Goal: Information Seeking & Learning: Find specific fact

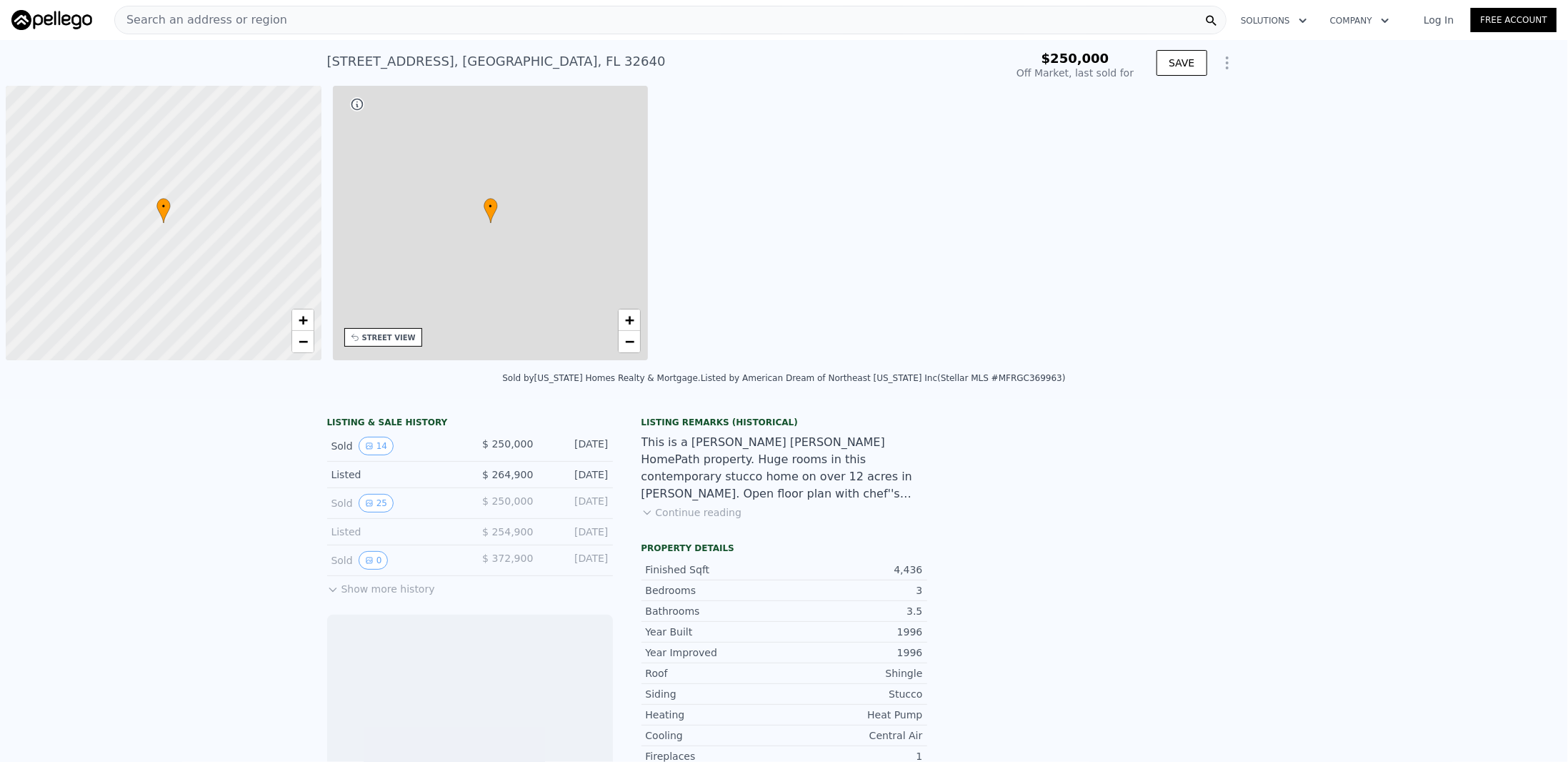
scroll to position [0, 5]
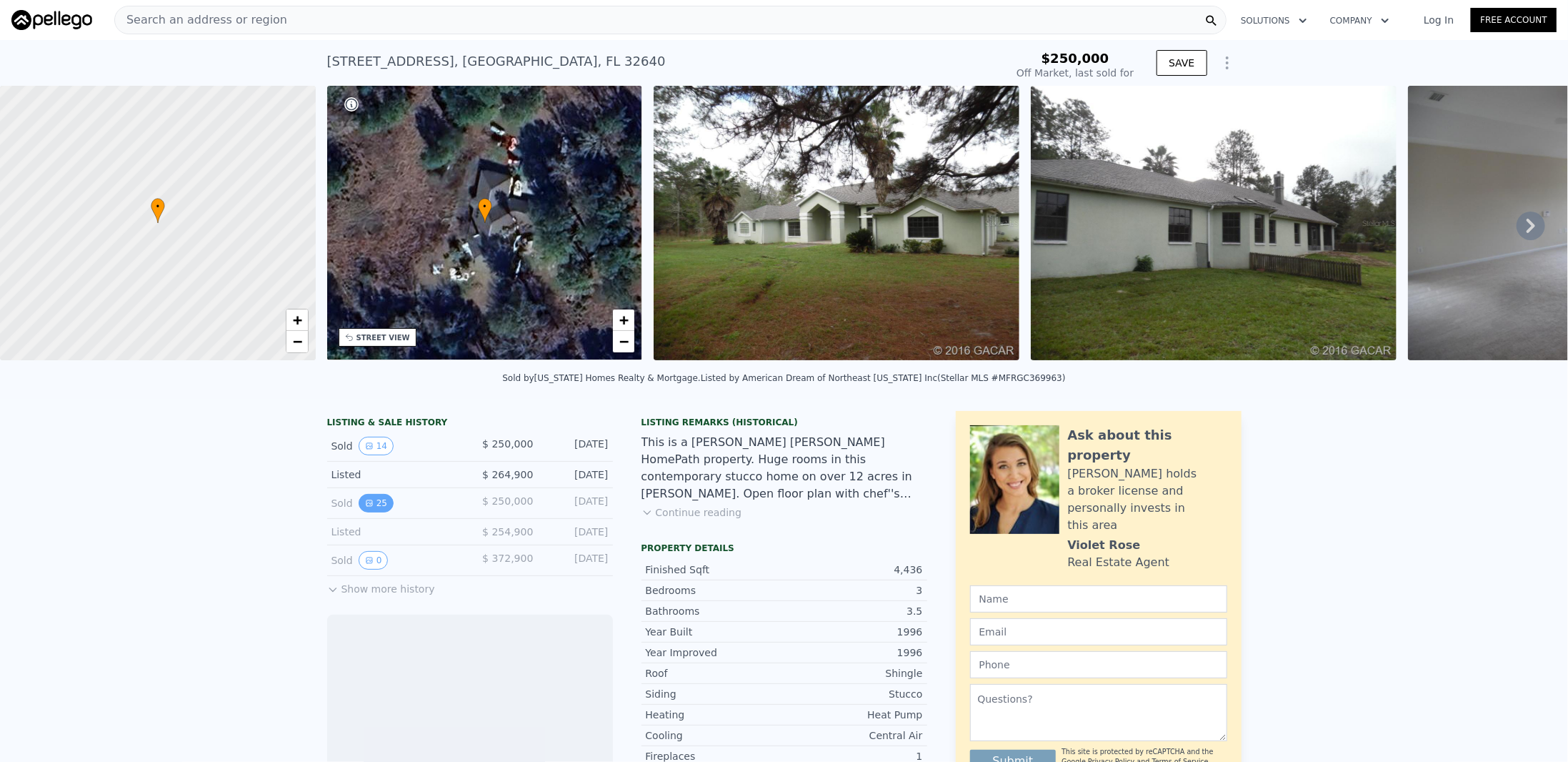
click at [376, 511] on button "25" at bounding box center [376, 502] width 35 height 19
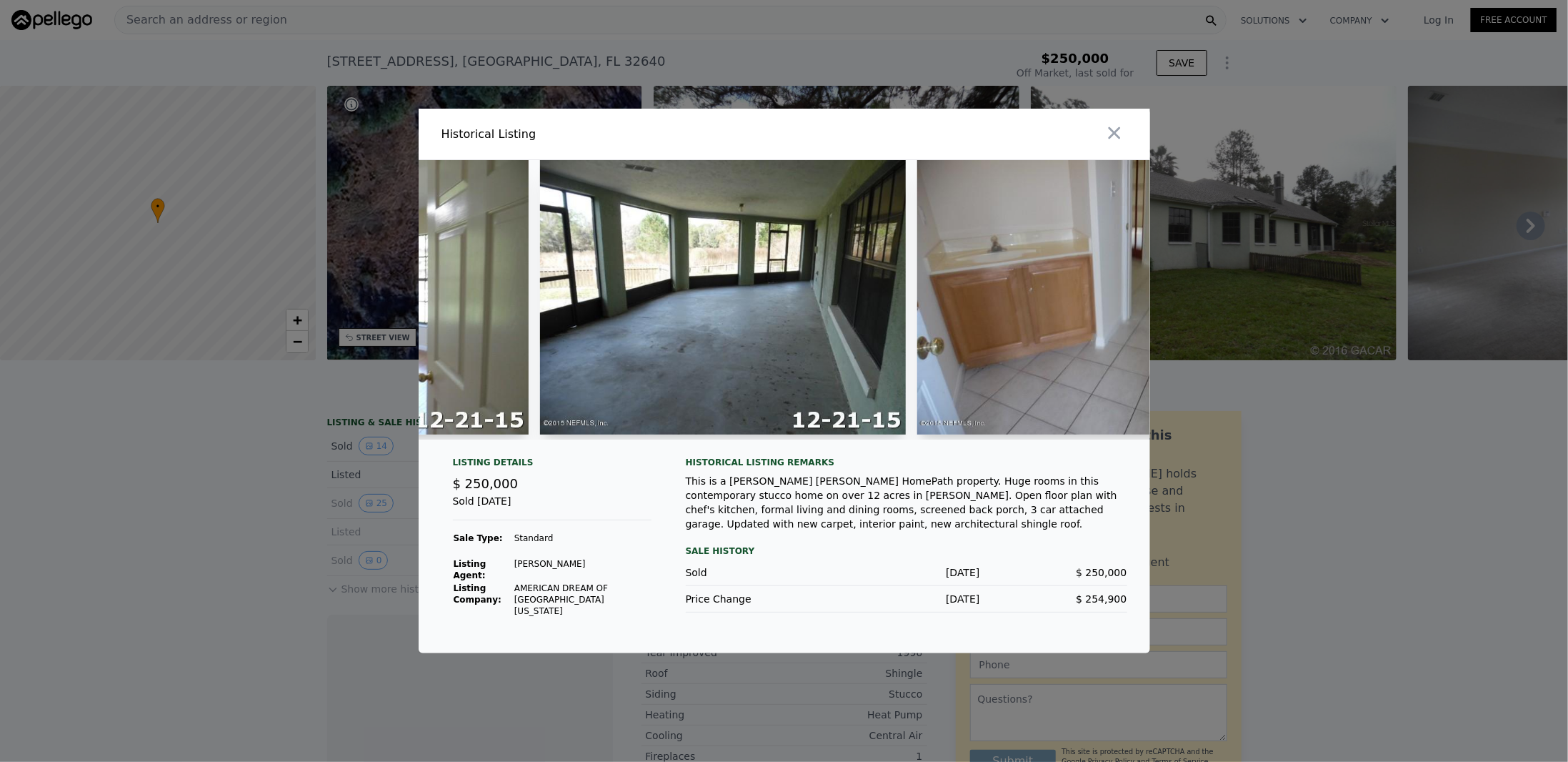
scroll to position [0, 6391]
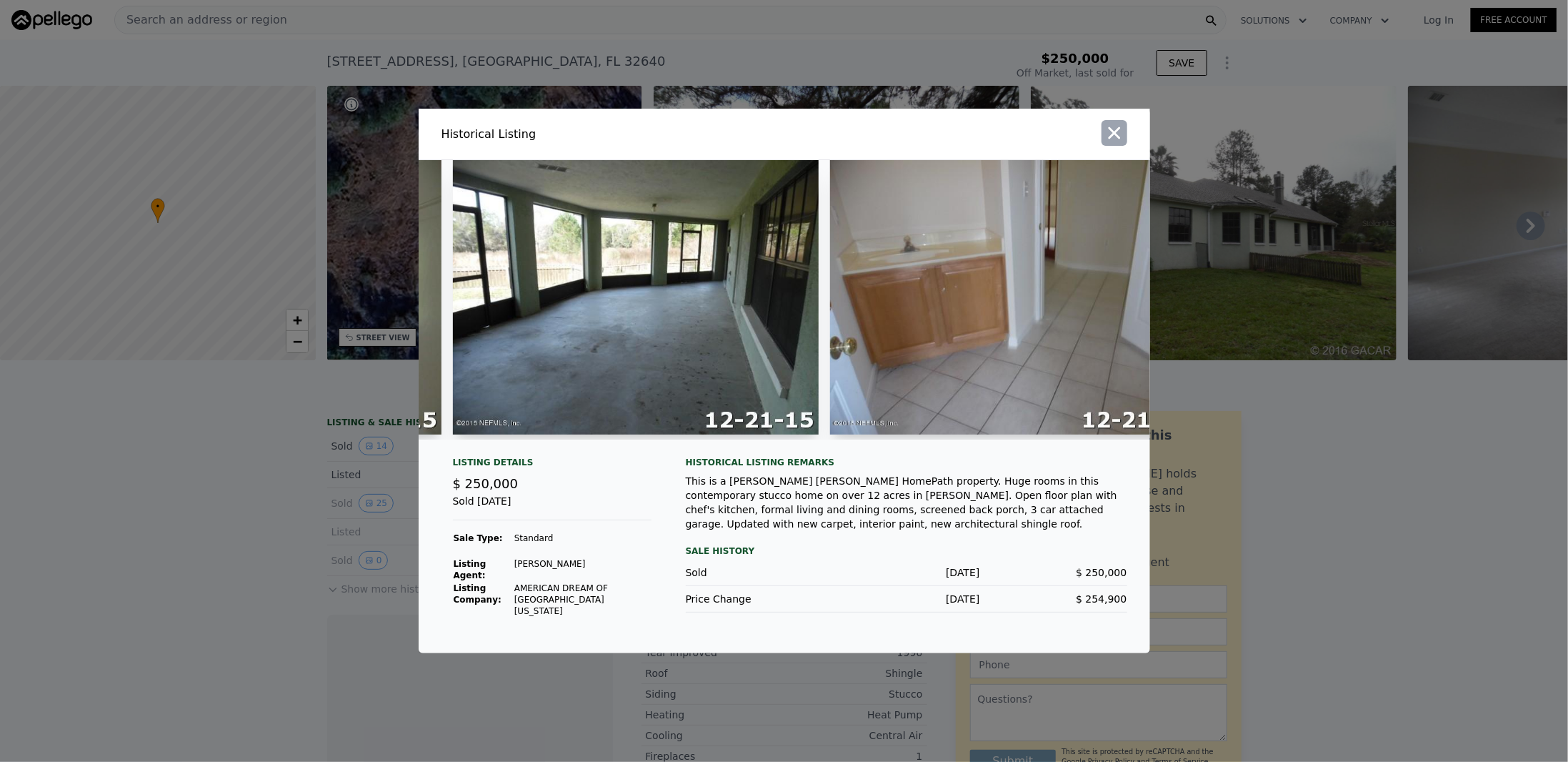
click at [1116, 143] on icon "button" at bounding box center [1114, 133] width 20 height 20
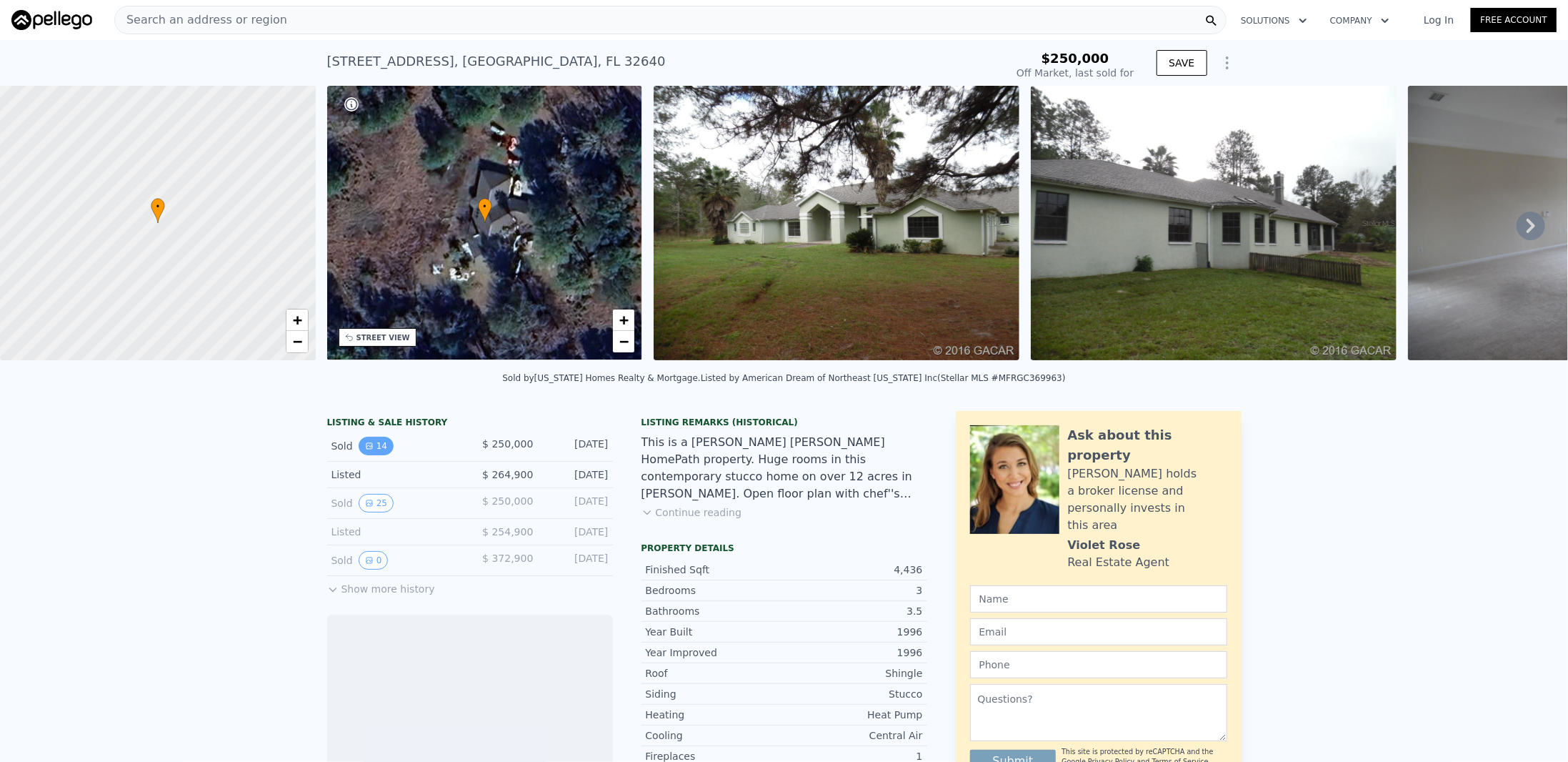
click at [365, 450] on icon "View historical data" at bounding box center [369, 446] width 9 height 9
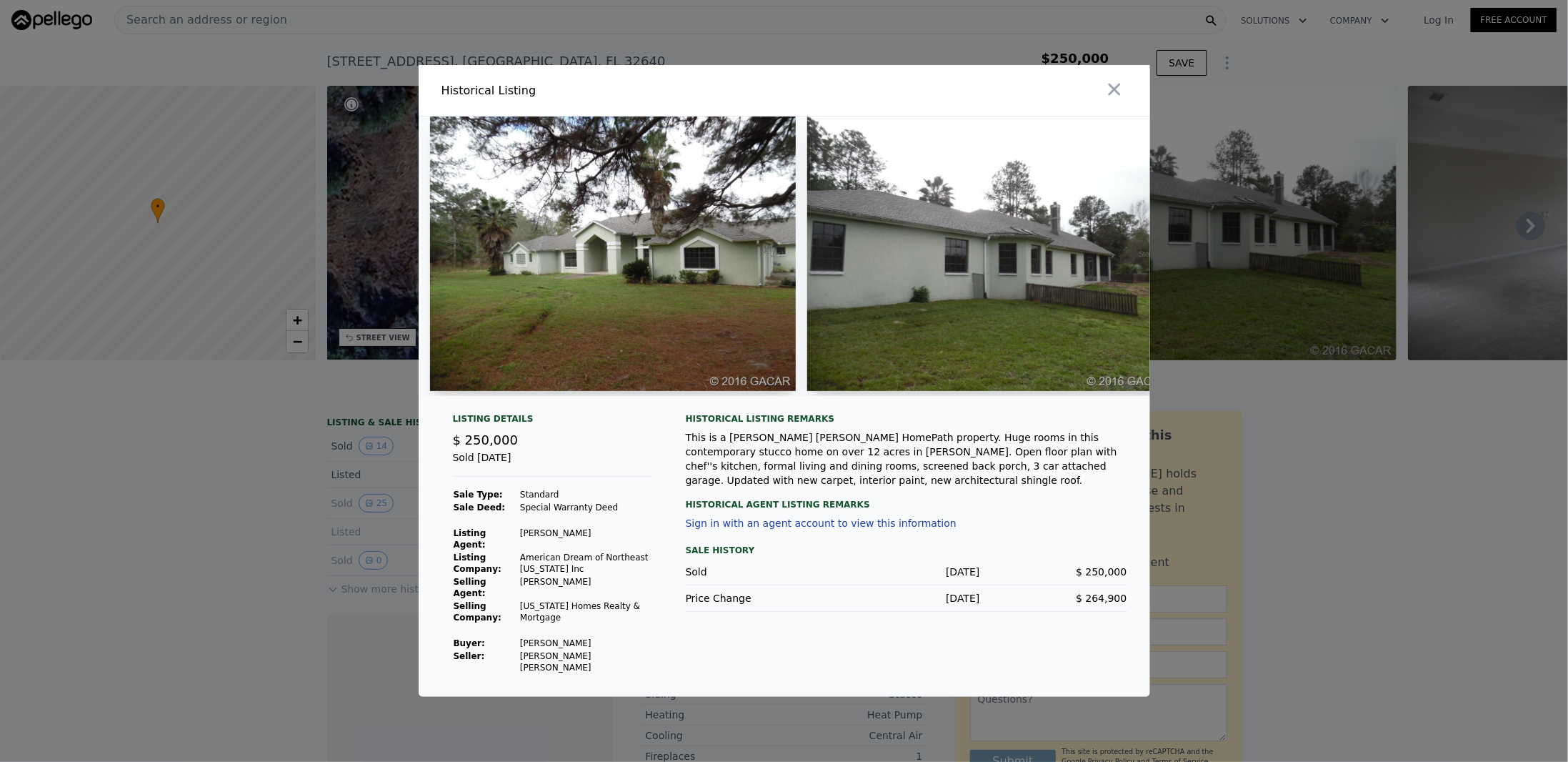
click at [581, 342] on img at bounding box center [613, 253] width 366 height 274
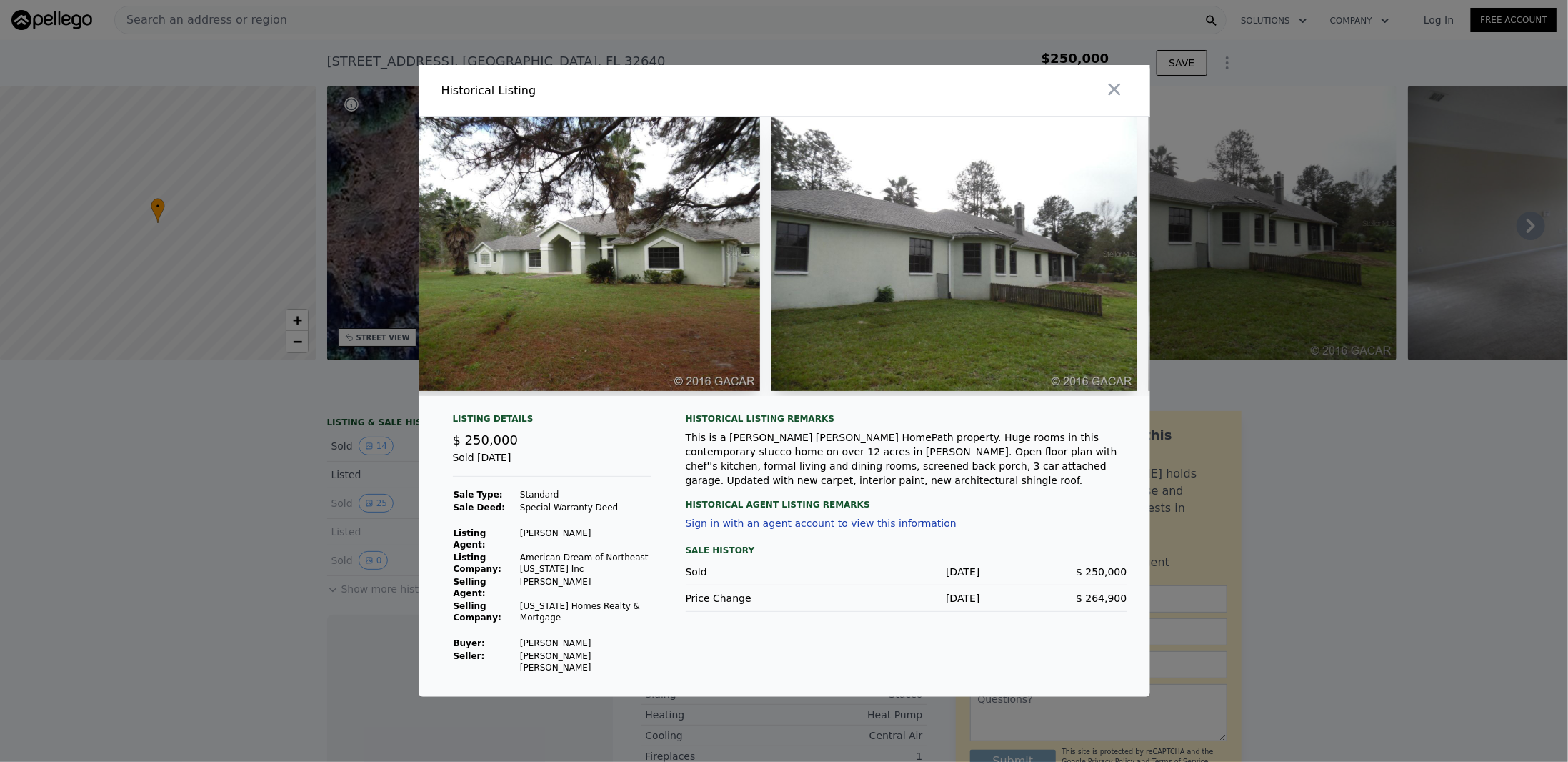
scroll to position [0, 0]
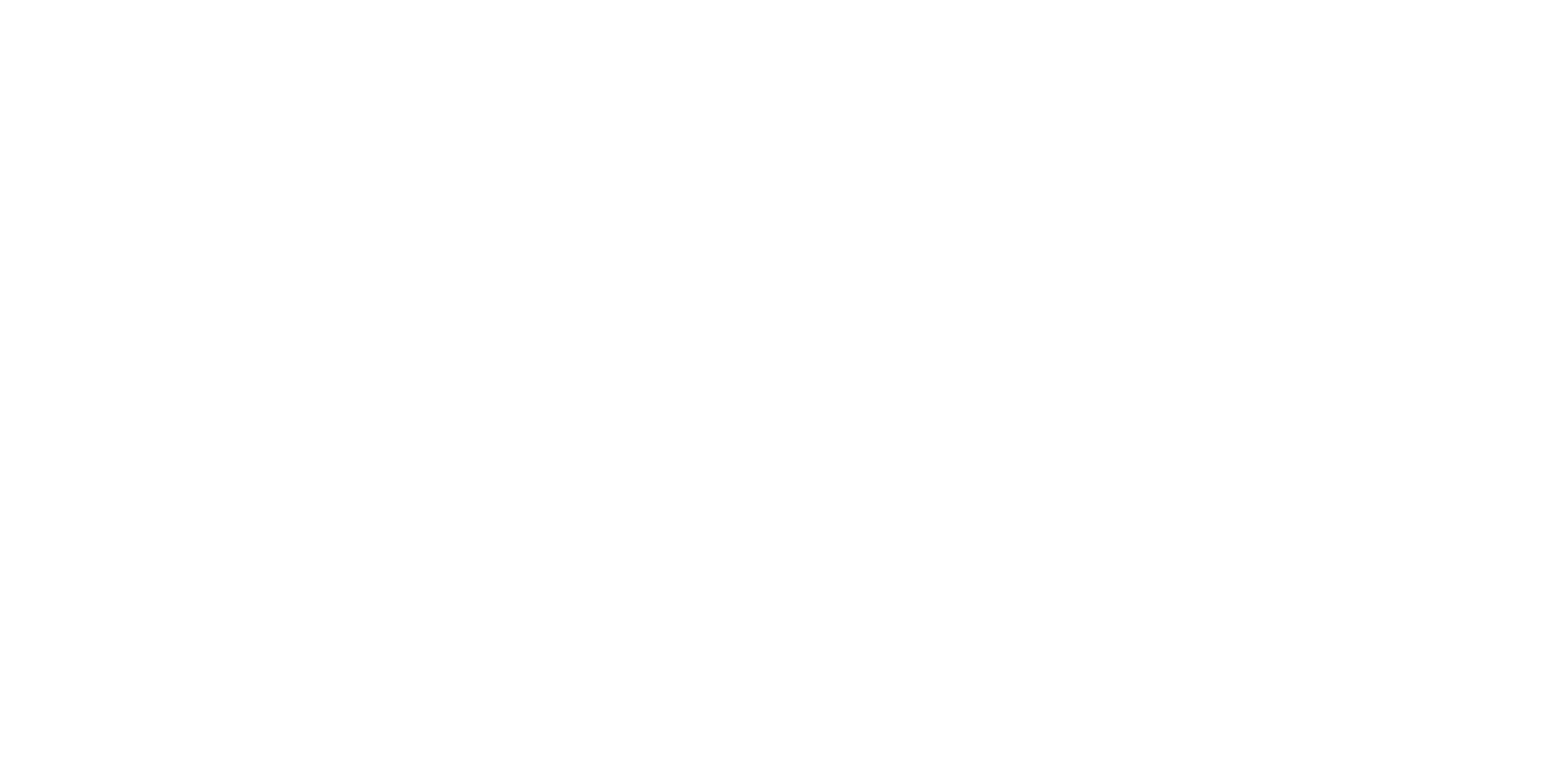
drag, startPoint x: 543, startPoint y: 407, endPoint x: 564, endPoint y: 407, distance: 21.0
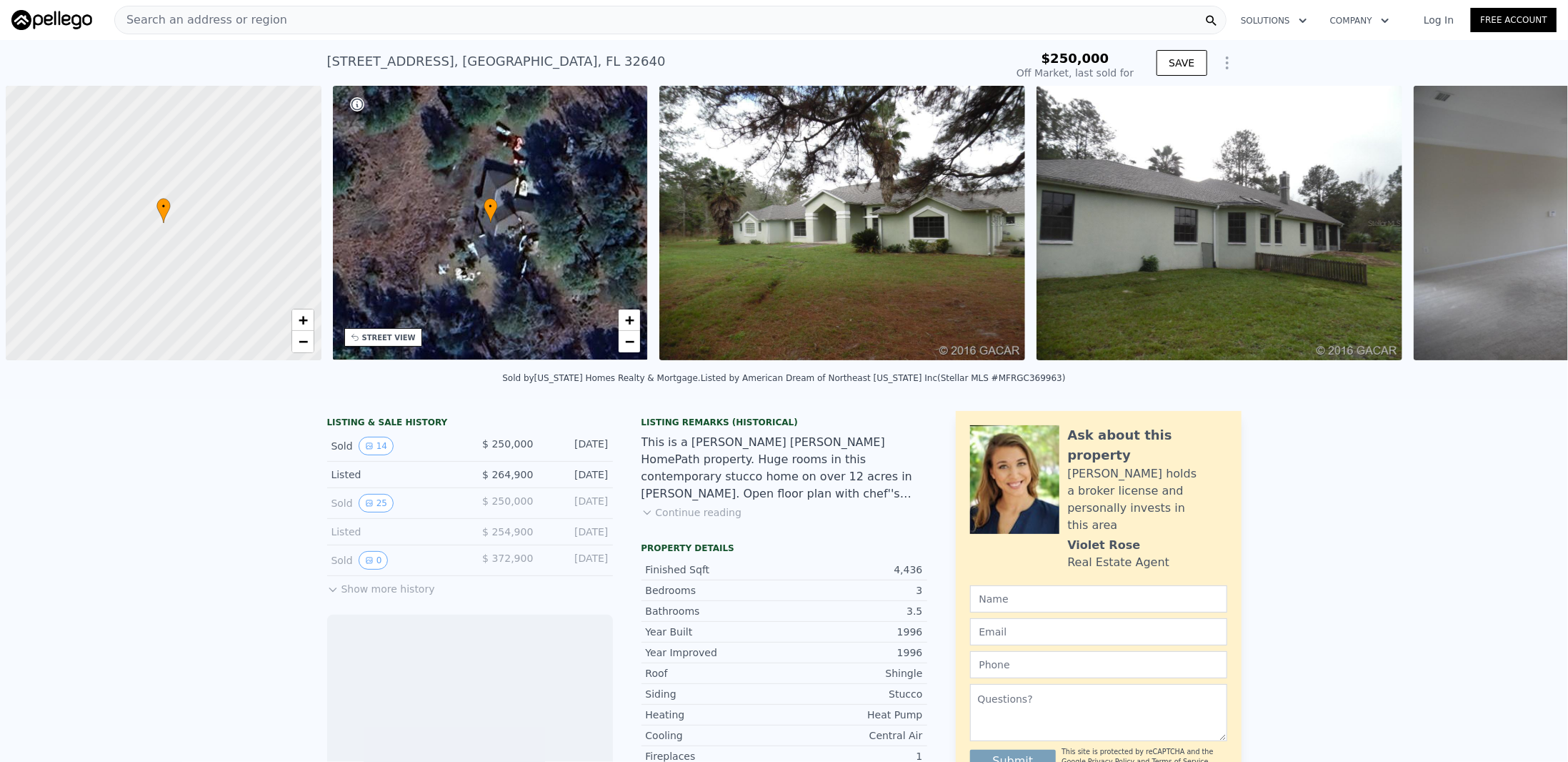
scroll to position [0, 5]
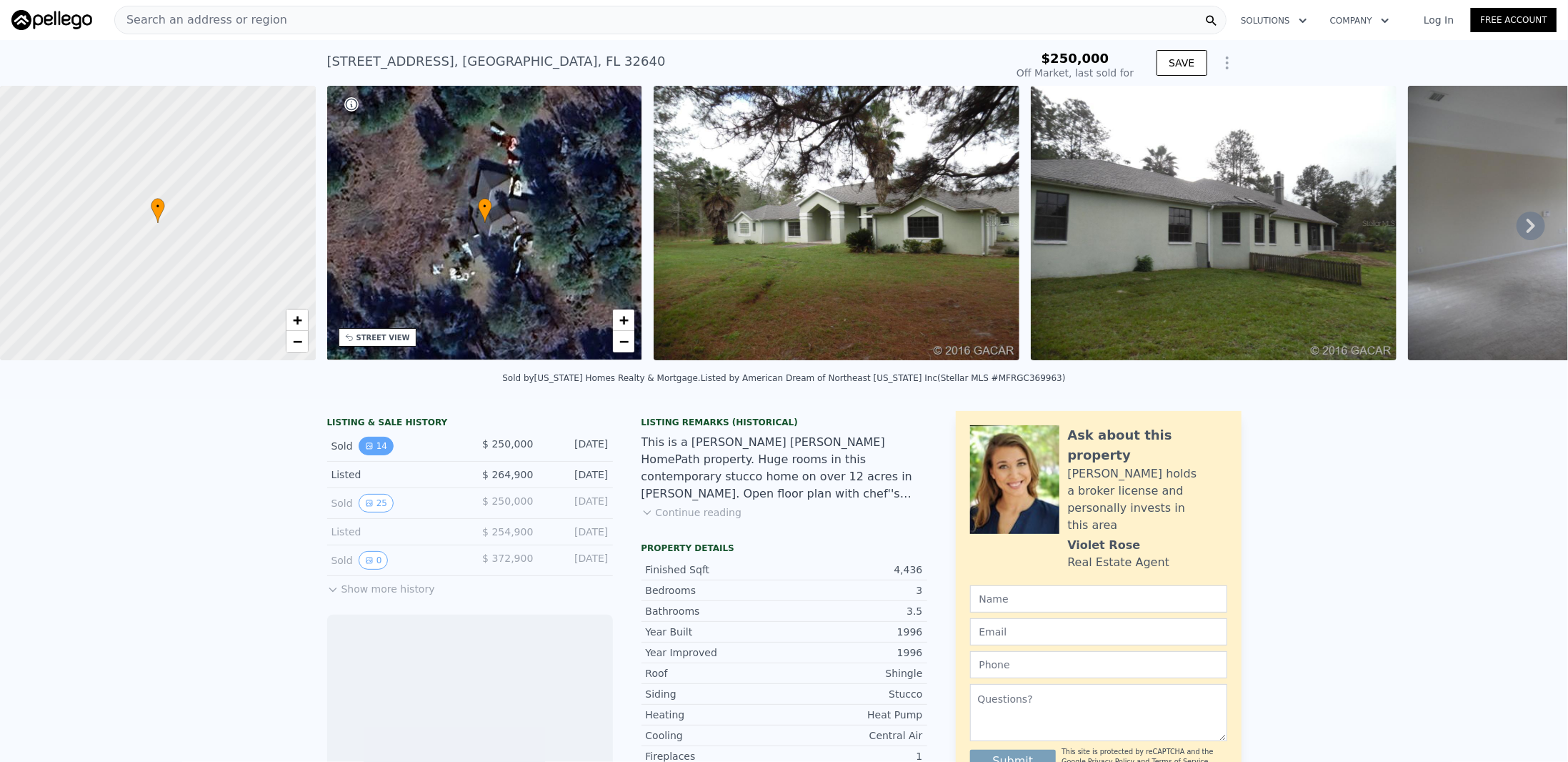
click at [374, 454] on button "14" at bounding box center [376, 446] width 35 height 19
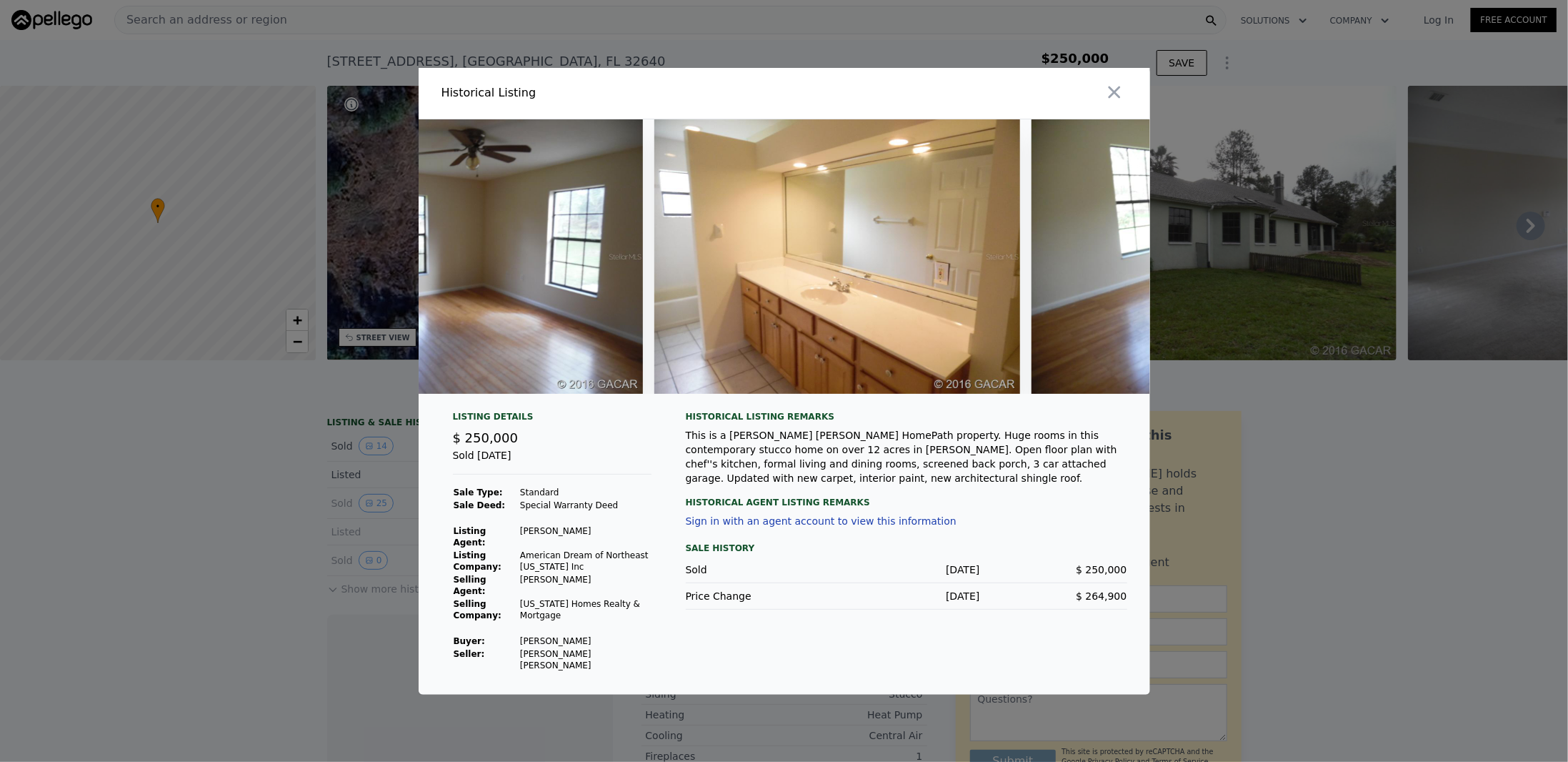
scroll to position [0, 4573]
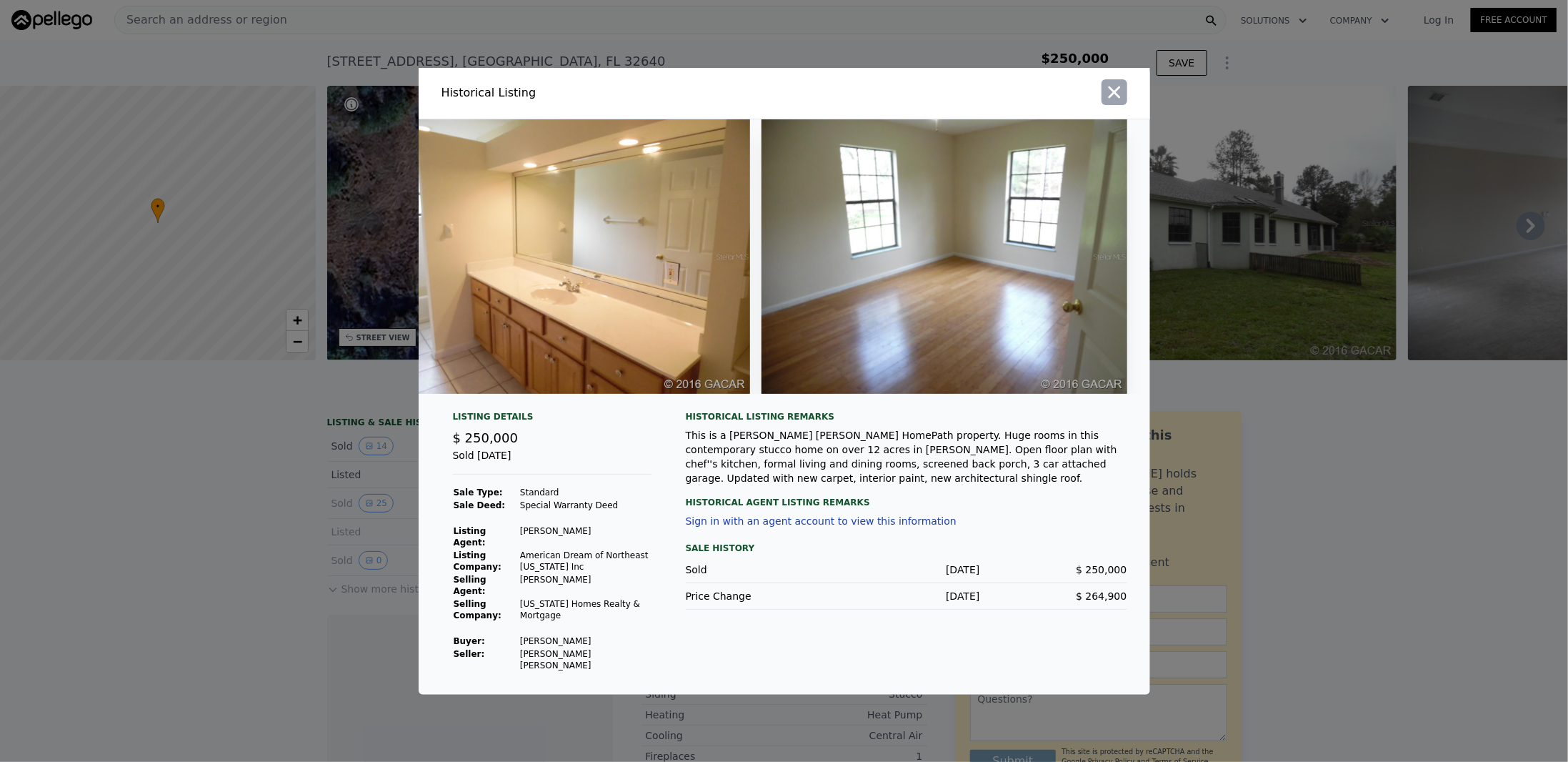
click at [1112, 100] on icon "button" at bounding box center [1114, 92] width 20 height 20
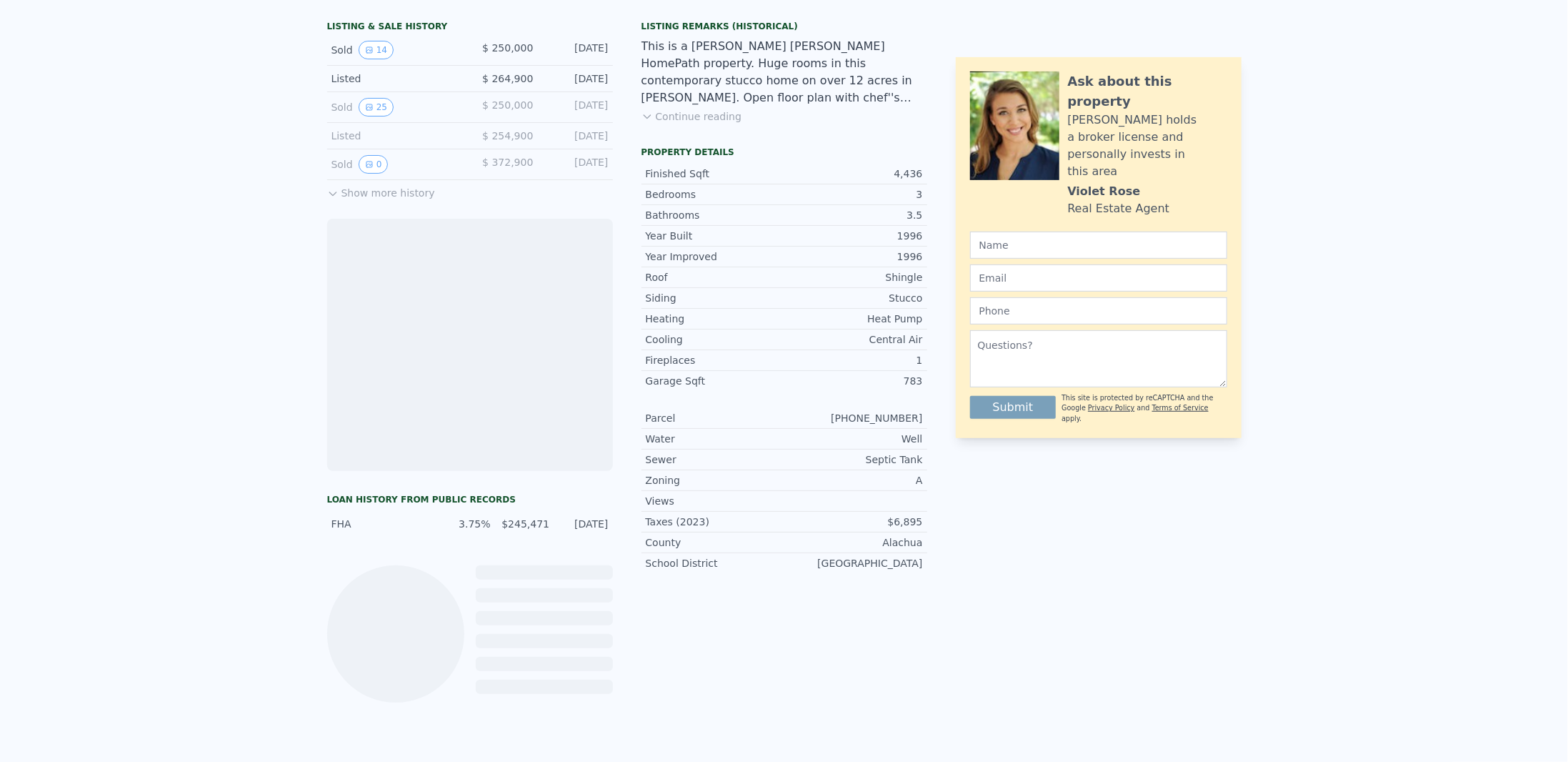
scroll to position [0, 0]
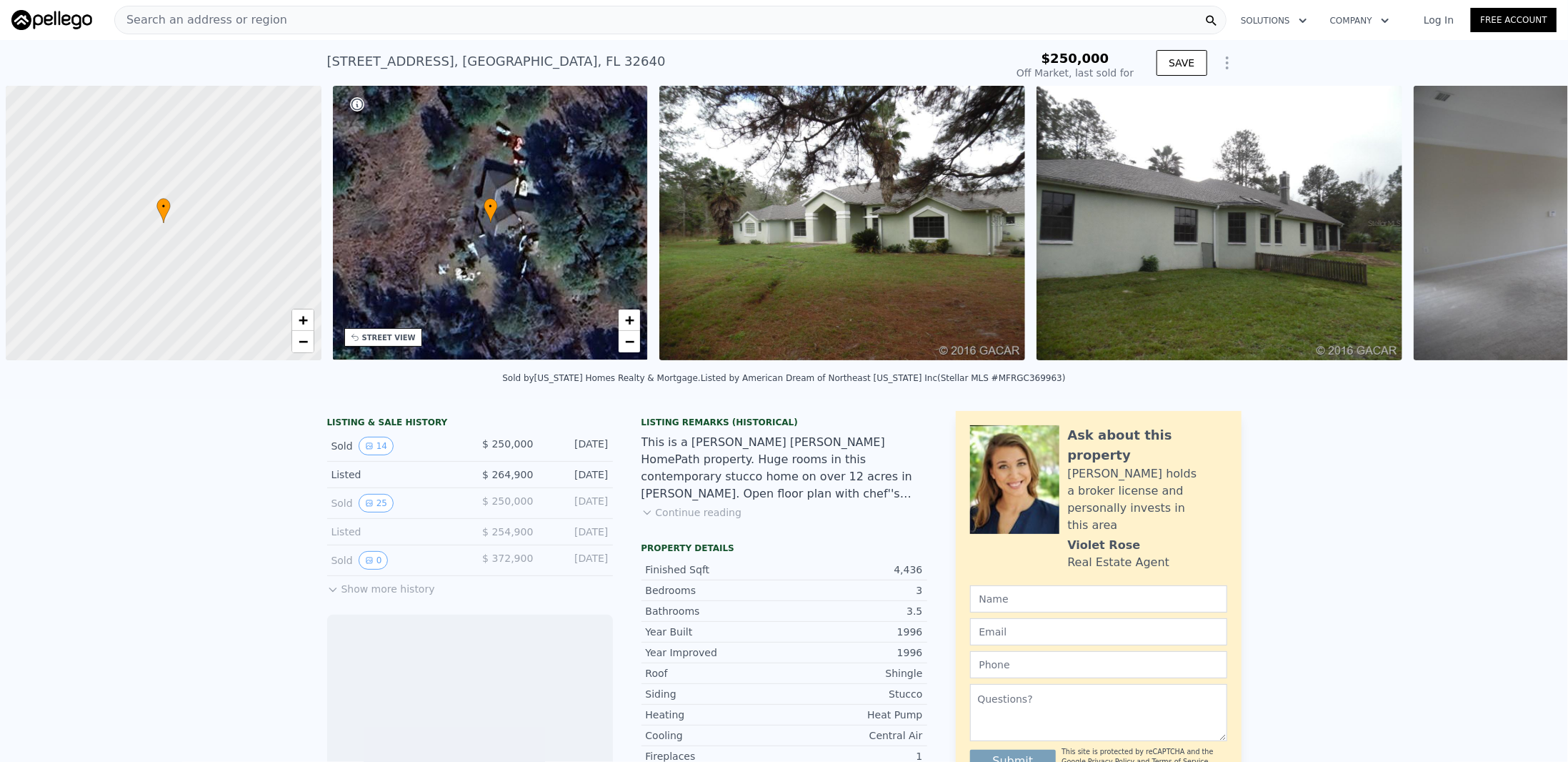
scroll to position [0, 5]
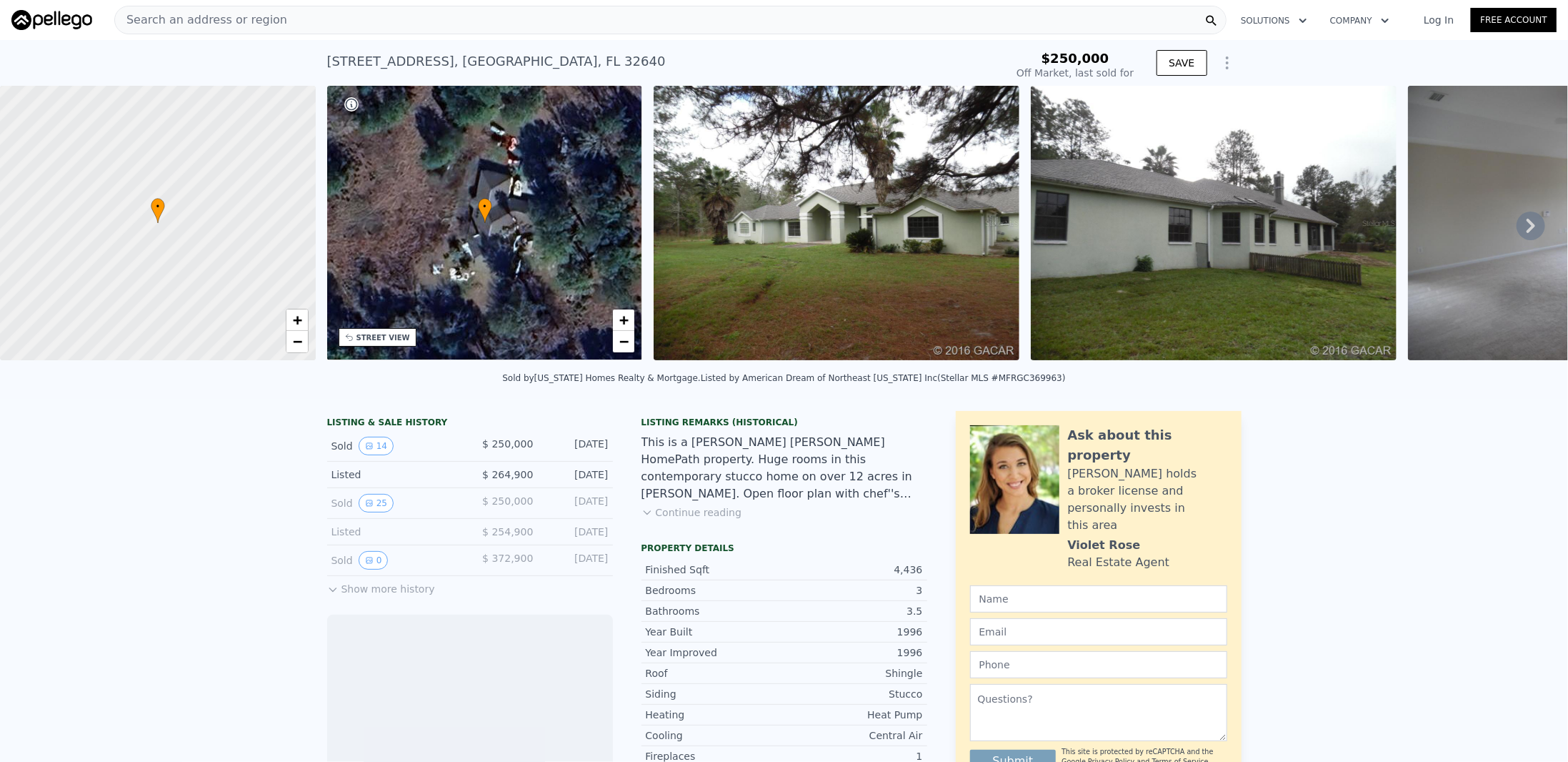
click at [780, 268] on img at bounding box center [837, 222] width 366 height 274
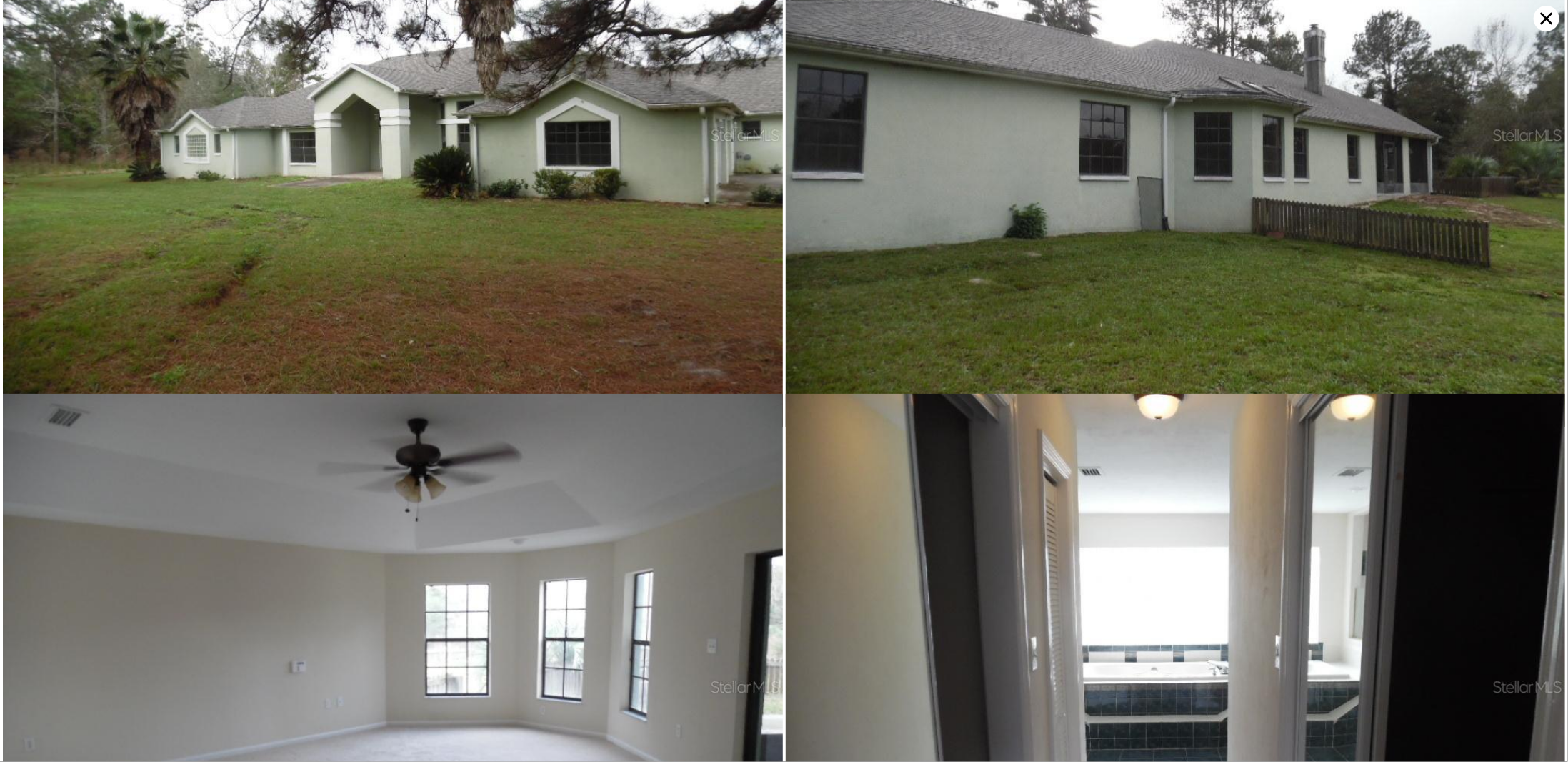
scroll to position [552, 0]
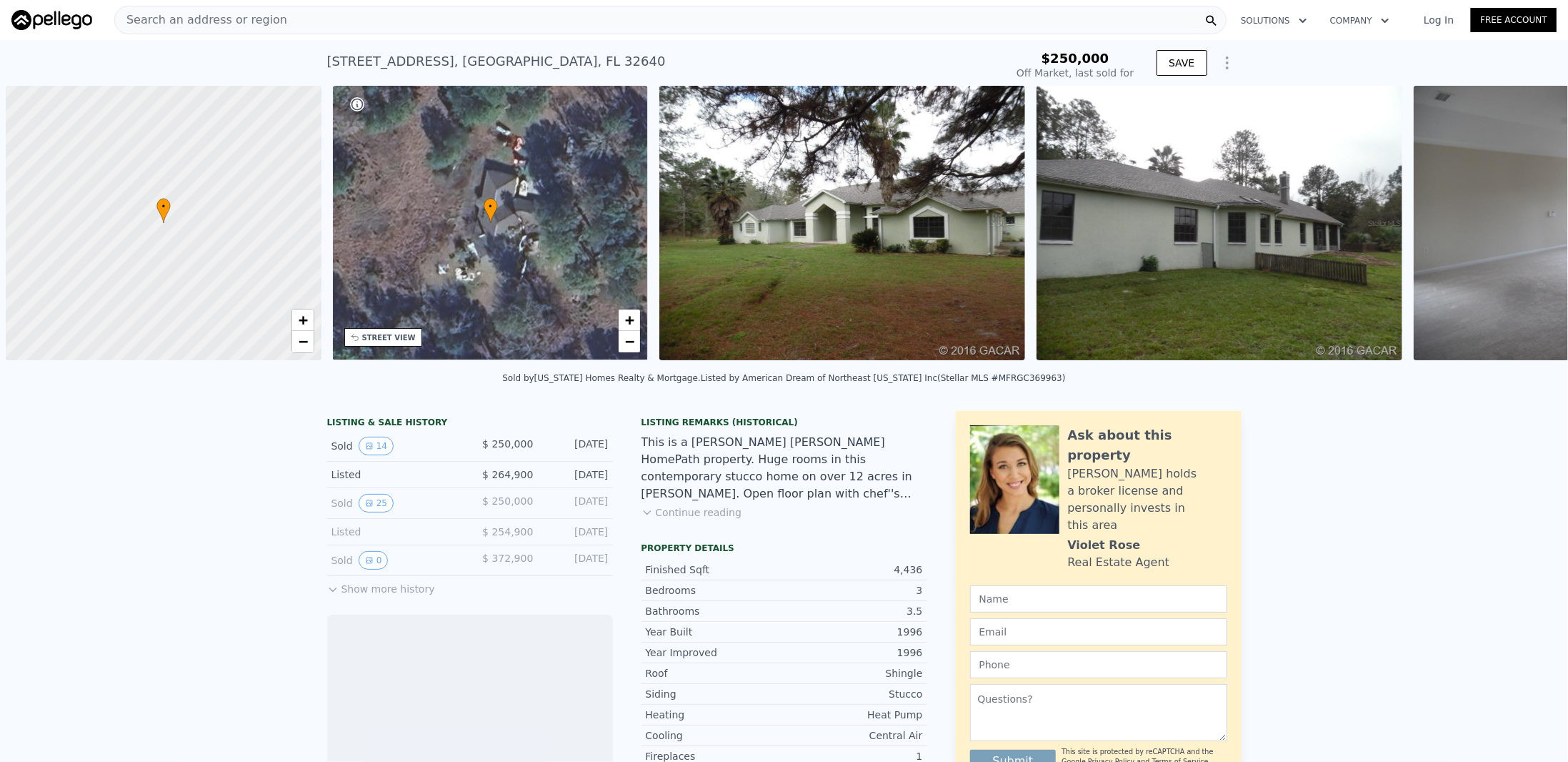
scroll to position [0, 5]
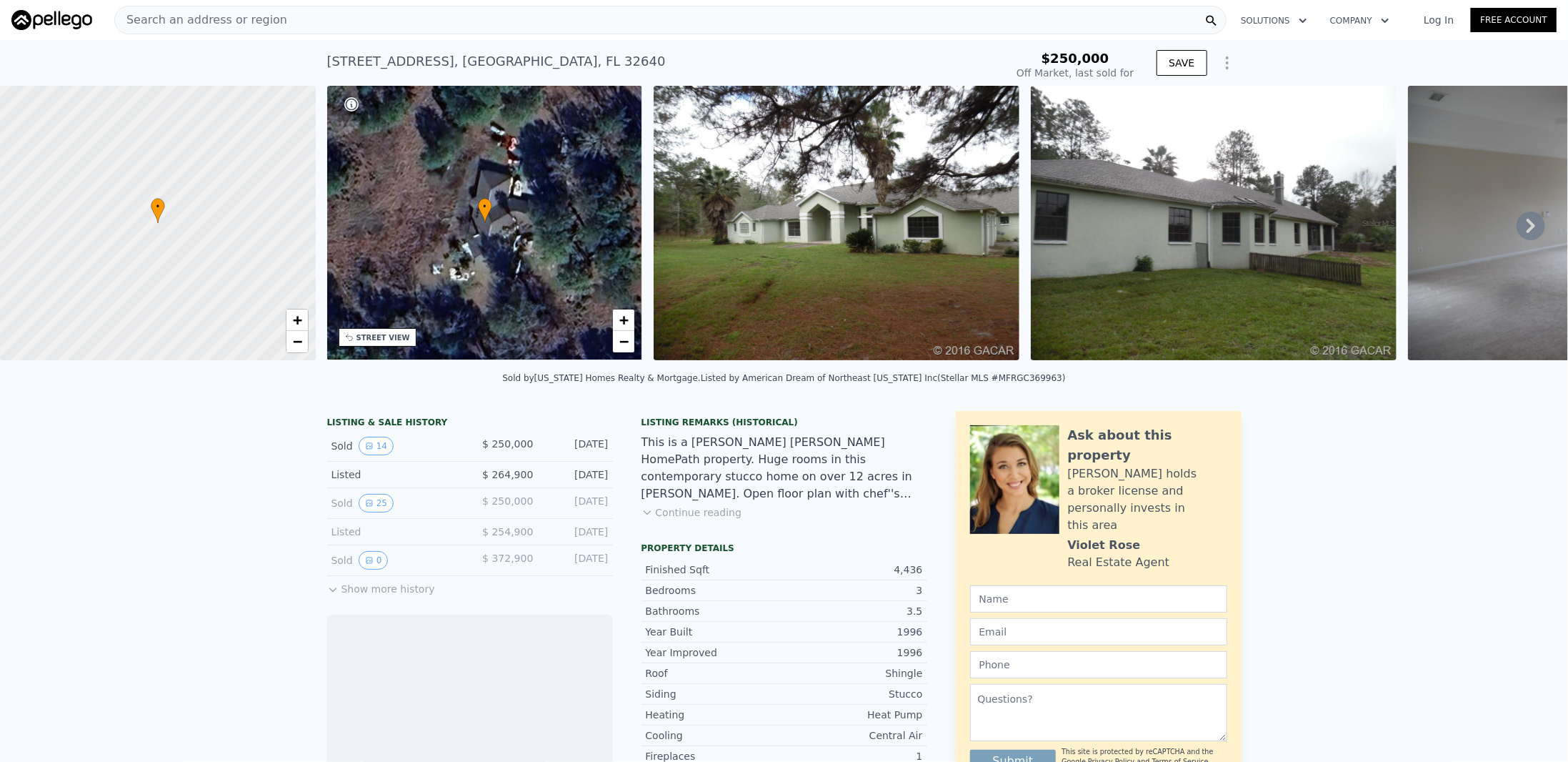
click at [870, 176] on img at bounding box center [837, 222] width 366 height 274
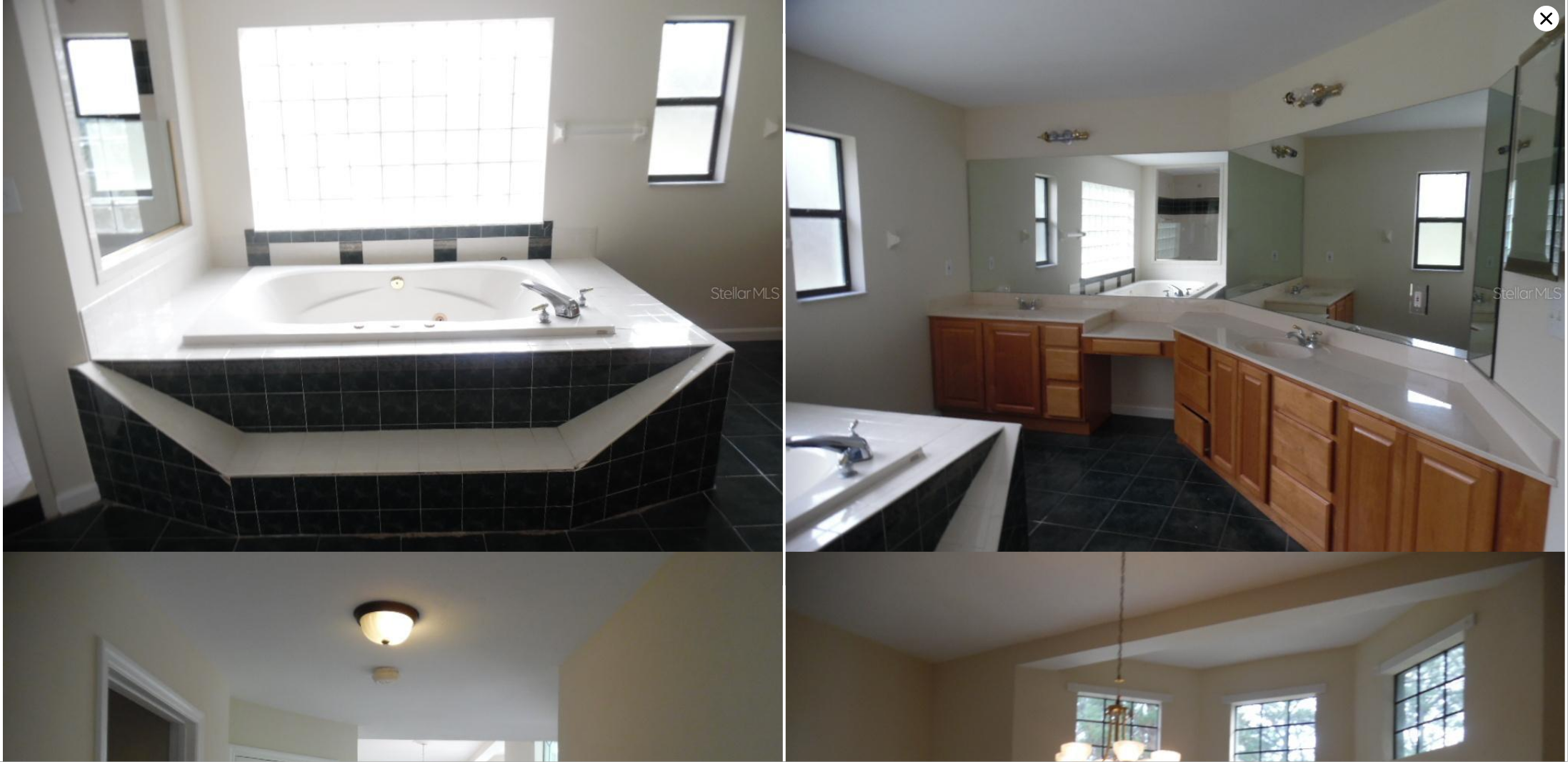
scroll to position [1103, 0]
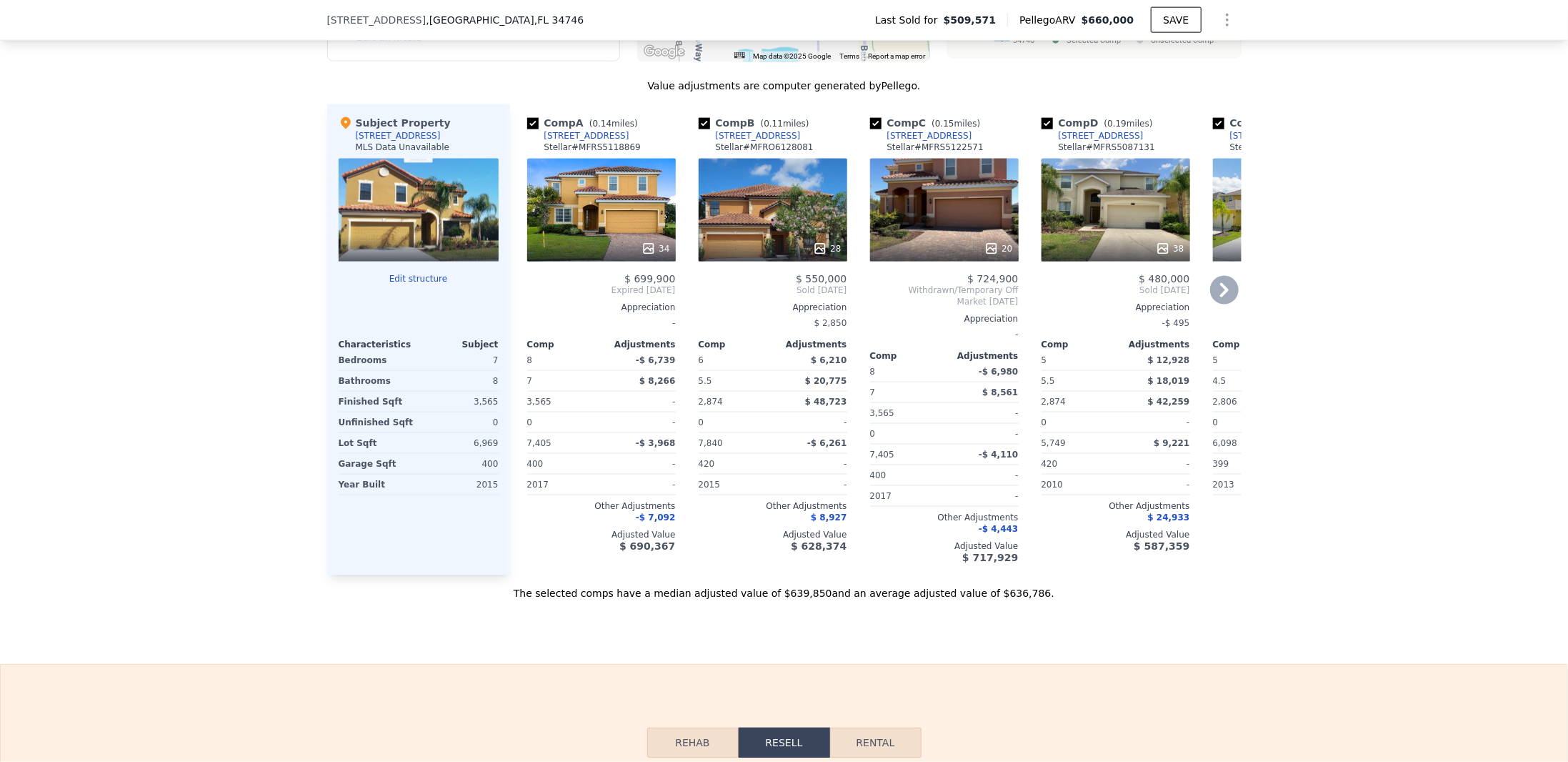
click at [775, 200] on div "28" at bounding box center [773, 210] width 148 height 103
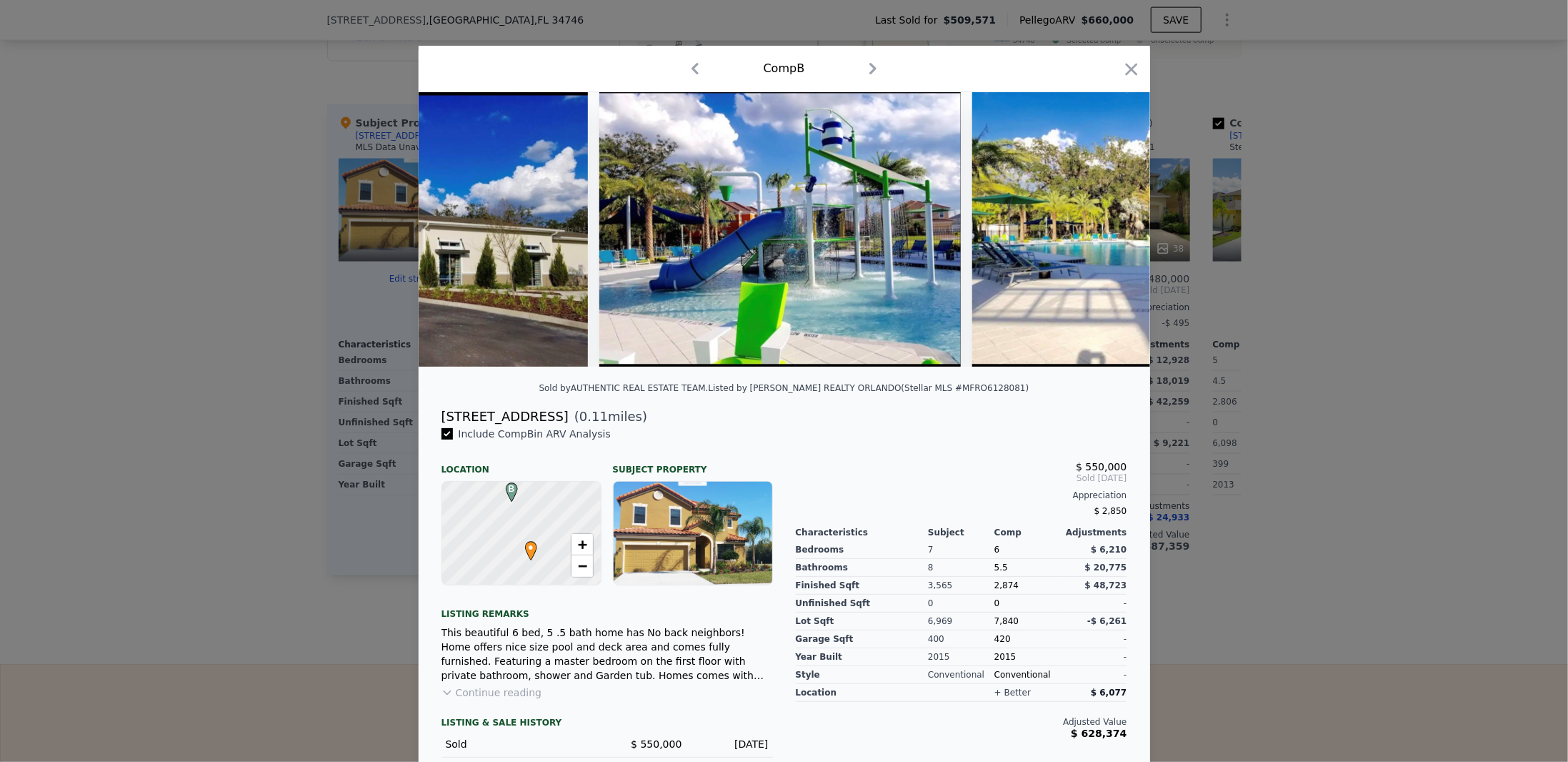
scroll to position [0, 6494]
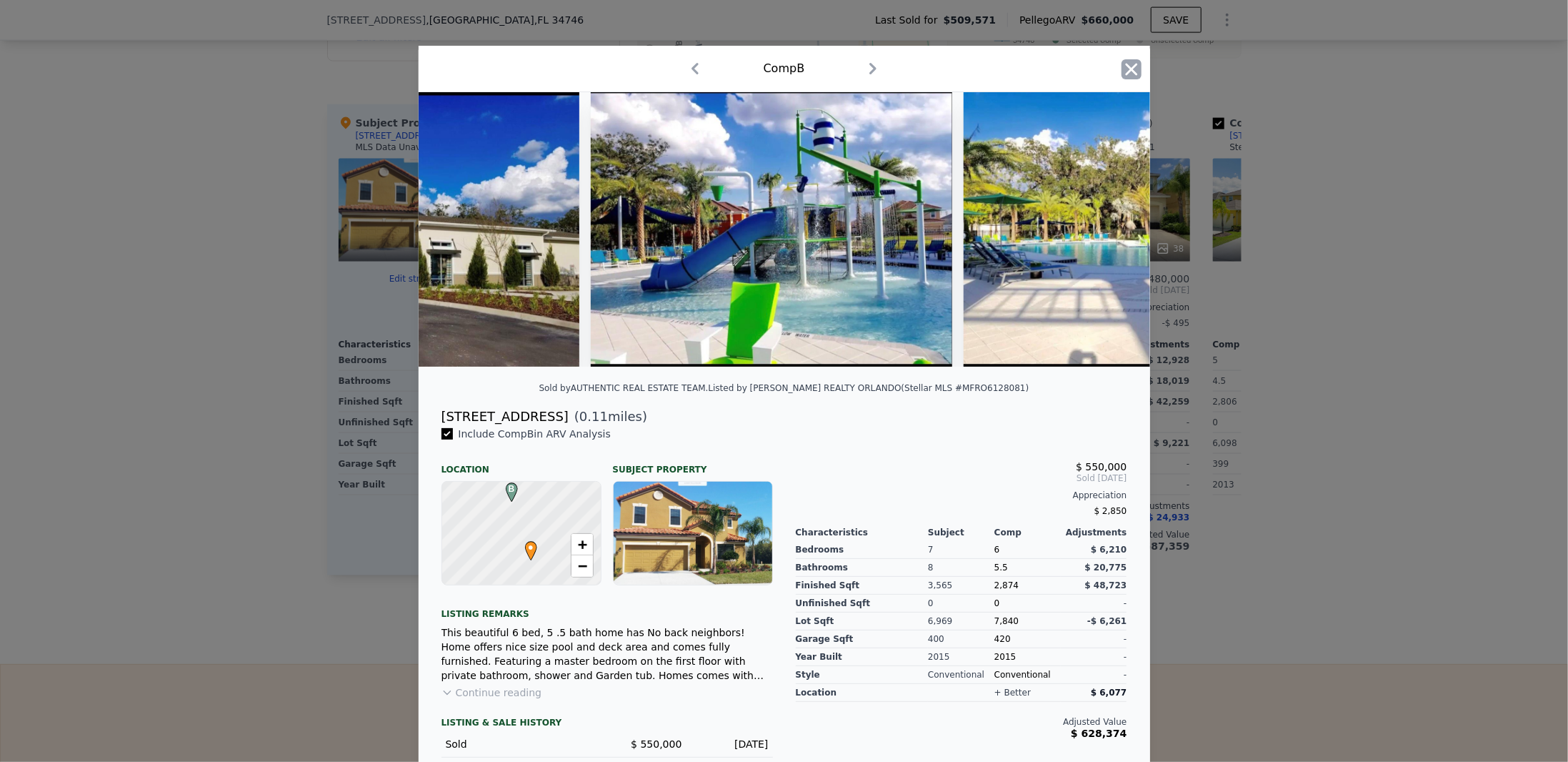
click at [1125, 70] on icon "button" at bounding box center [1131, 69] width 13 height 13
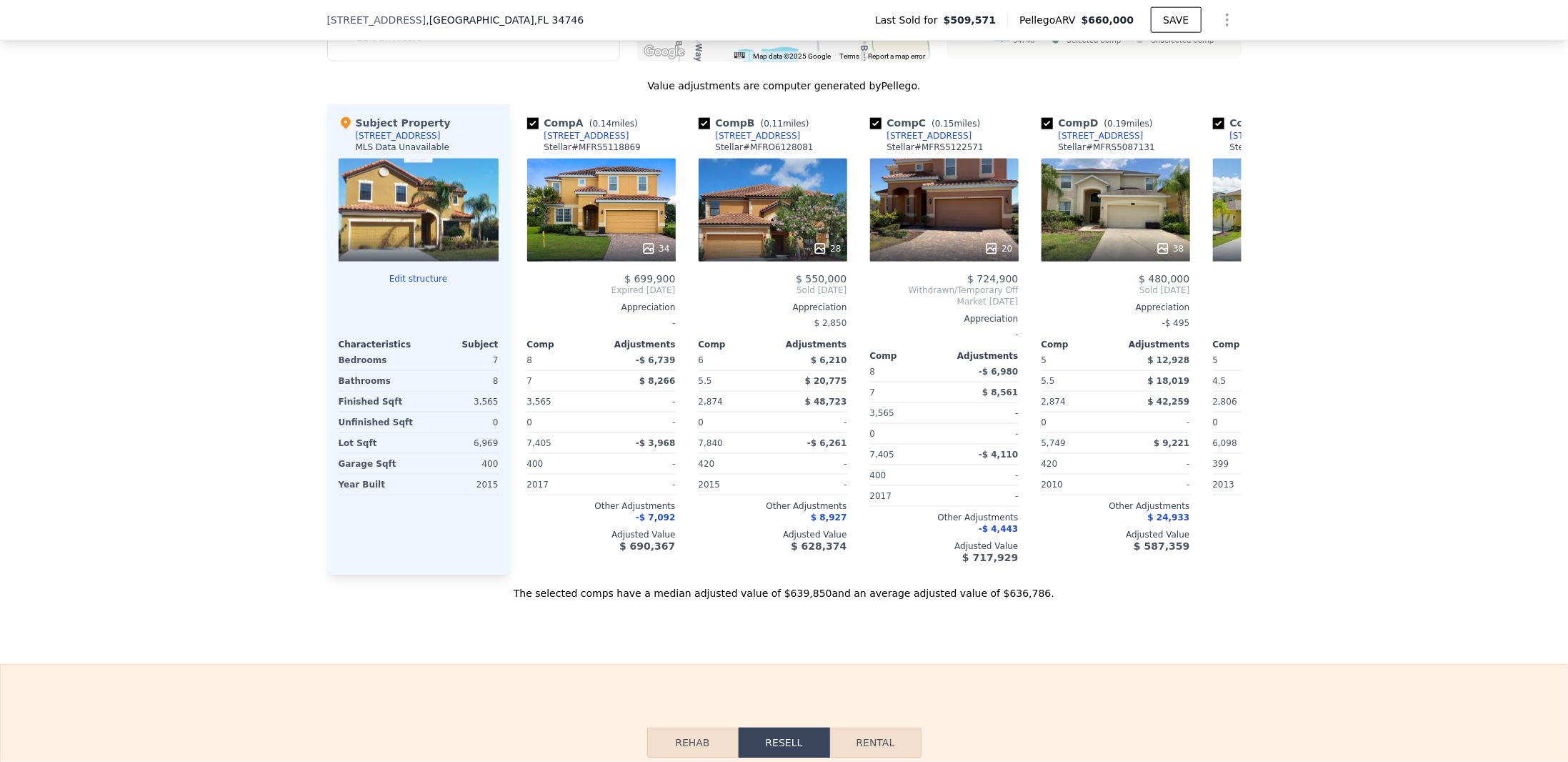
scroll to position [5, 0]
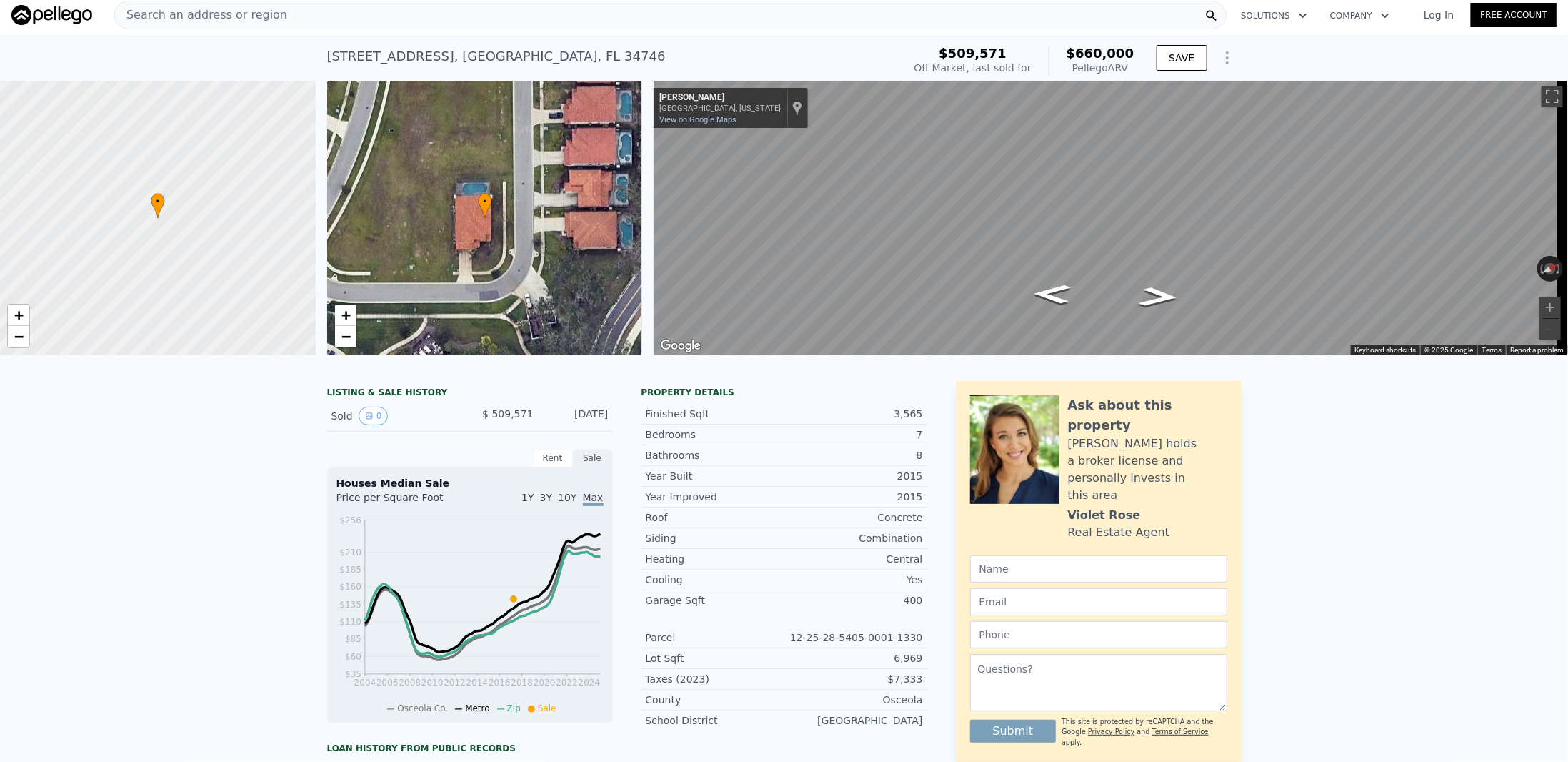
click at [496, 248] on div "• + −" at bounding box center [484, 217] width 315 height 274
drag, startPoint x: 323, startPoint y: 57, endPoint x: 622, endPoint y: 40, distance: 299.5
click at [622, 40] on div "[STREET_ADDRESS] Sold [DATE] for $509,571 (~ARV $660k )" at bounding box center [612, 60] width 571 height 40
copy div "[STREET_ADDRESS]"
